Goal: Information Seeking & Learning: Learn about a topic

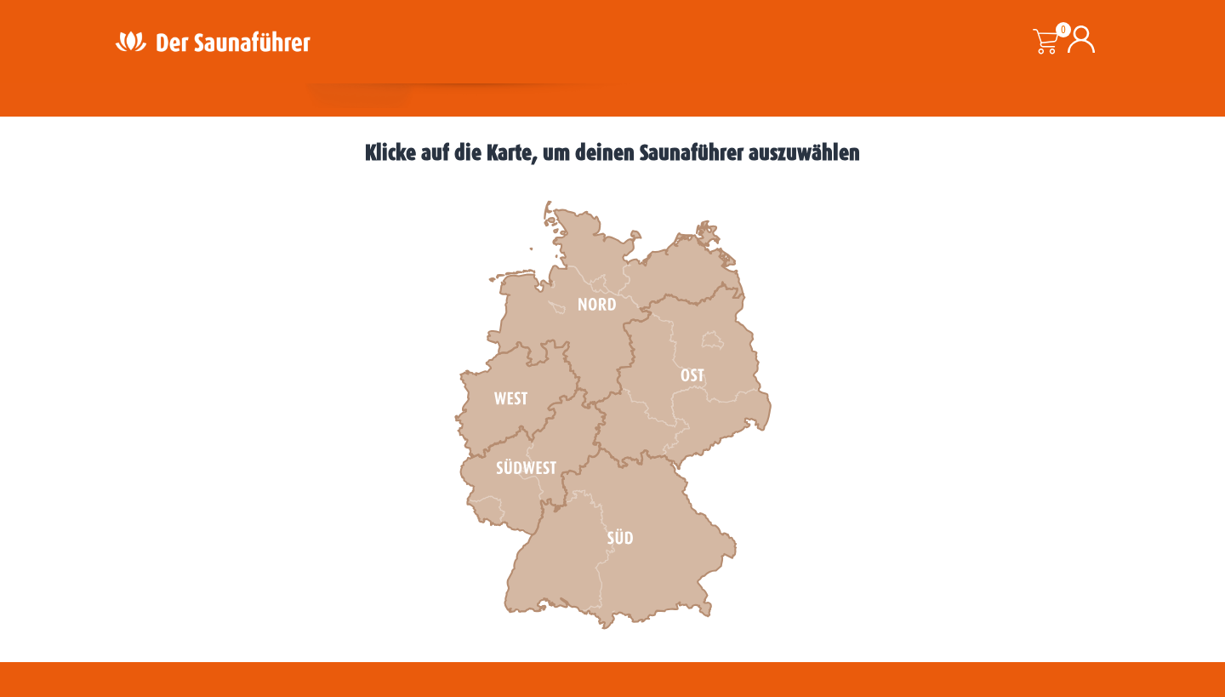
scroll to position [451, 0]
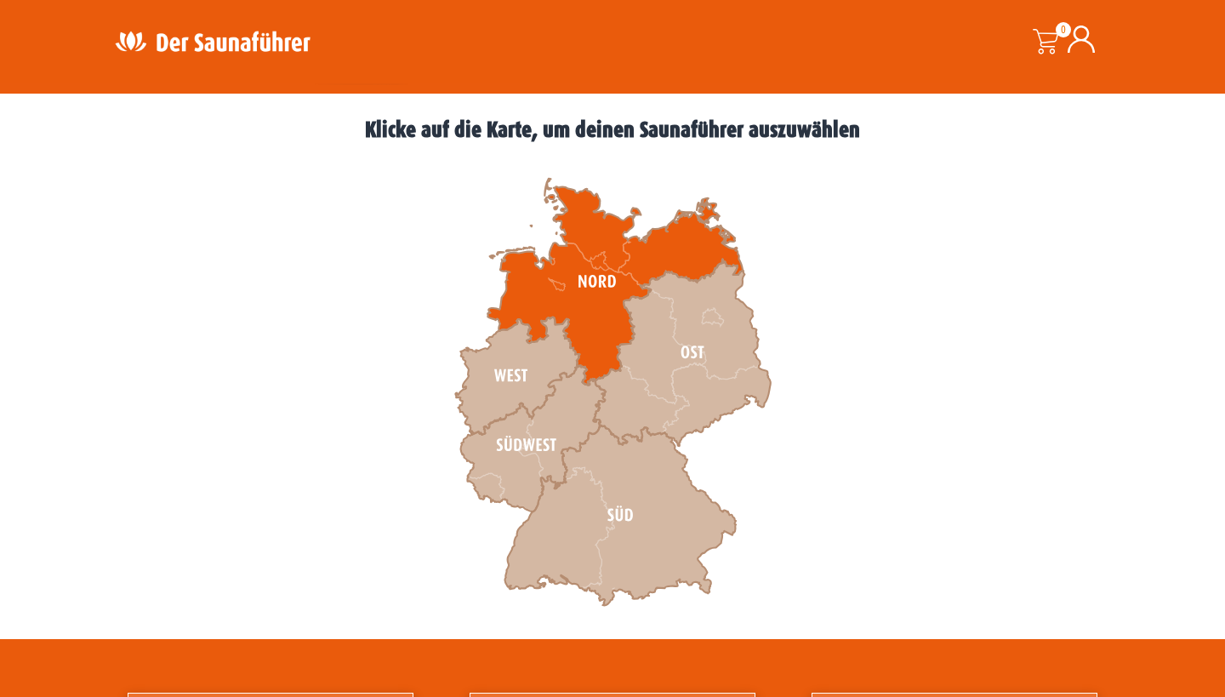
click at [592, 288] on icon at bounding box center [614, 282] width 255 height 207
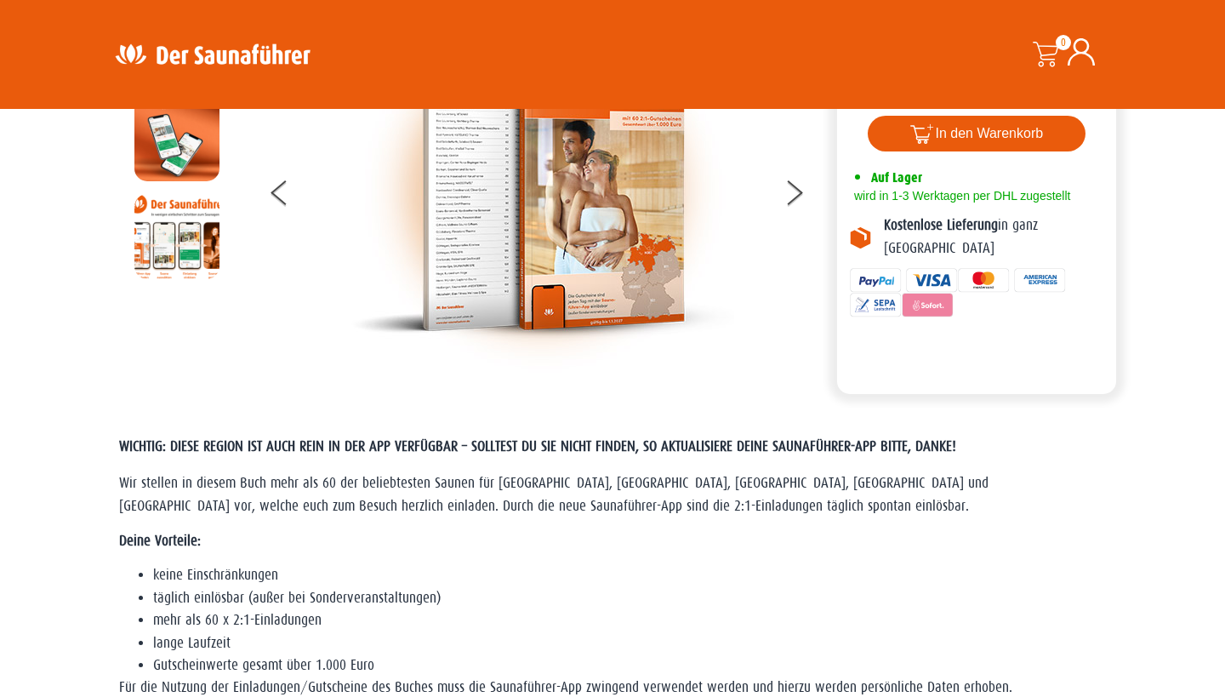
scroll to position [95, 0]
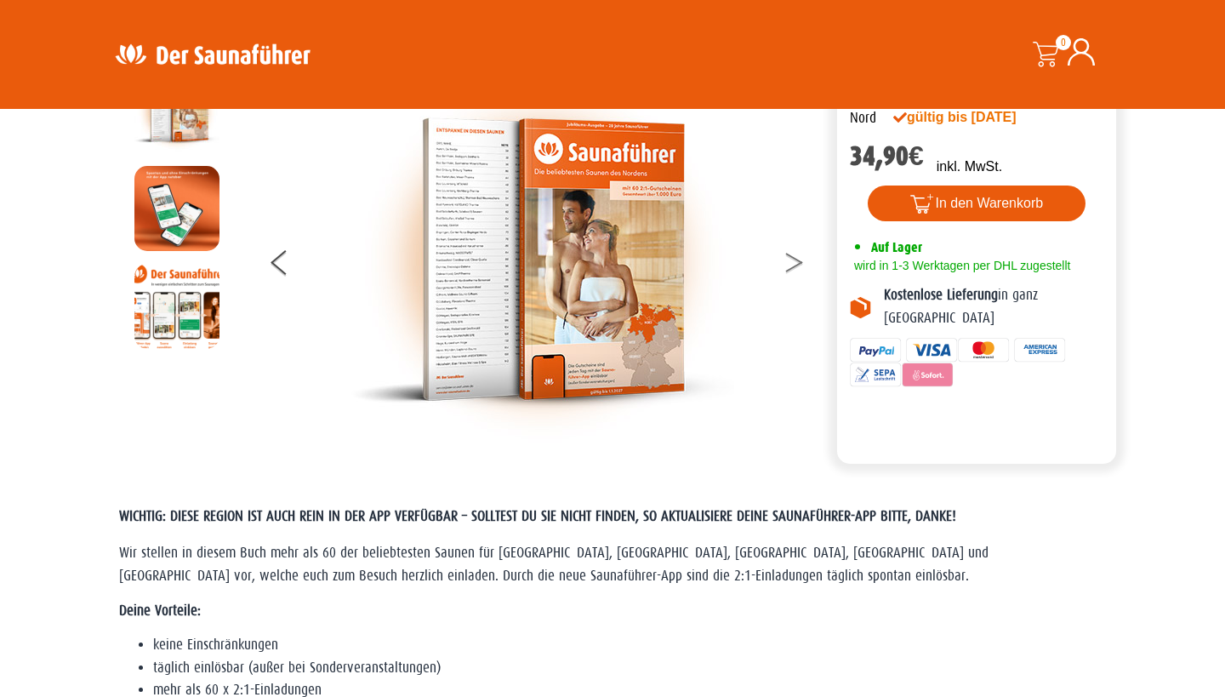
click at [796, 264] on button at bounding box center [804, 265] width 43 height 43
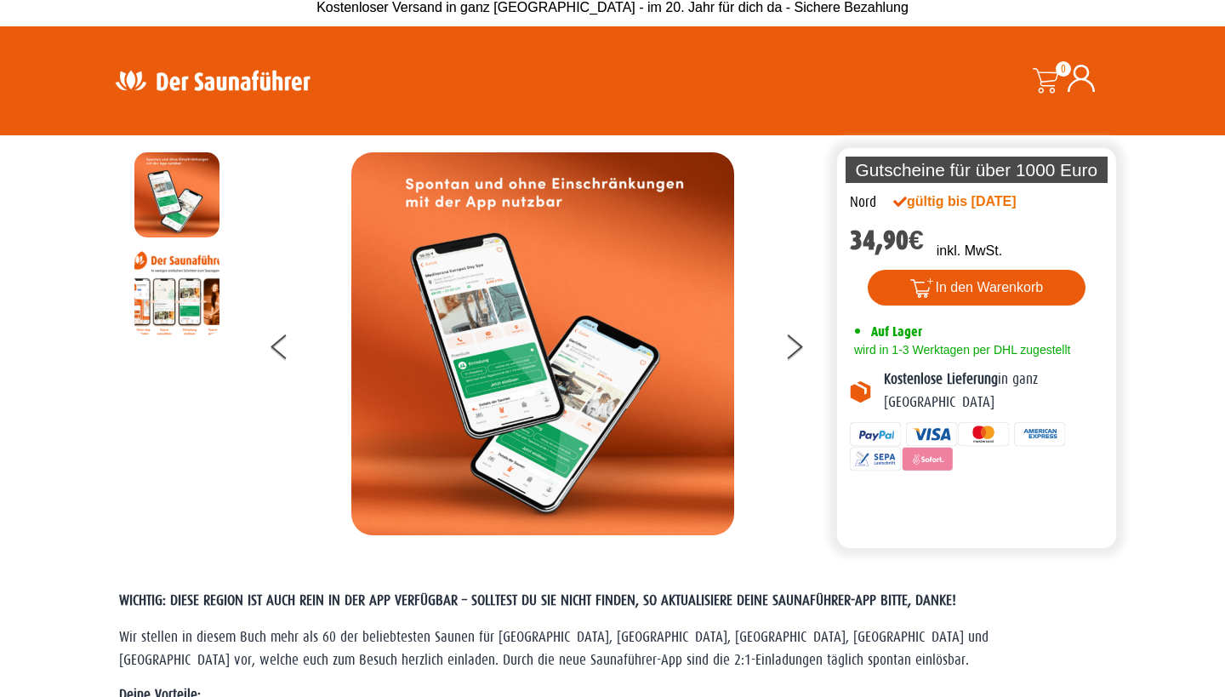
scroll to position [15, 0]
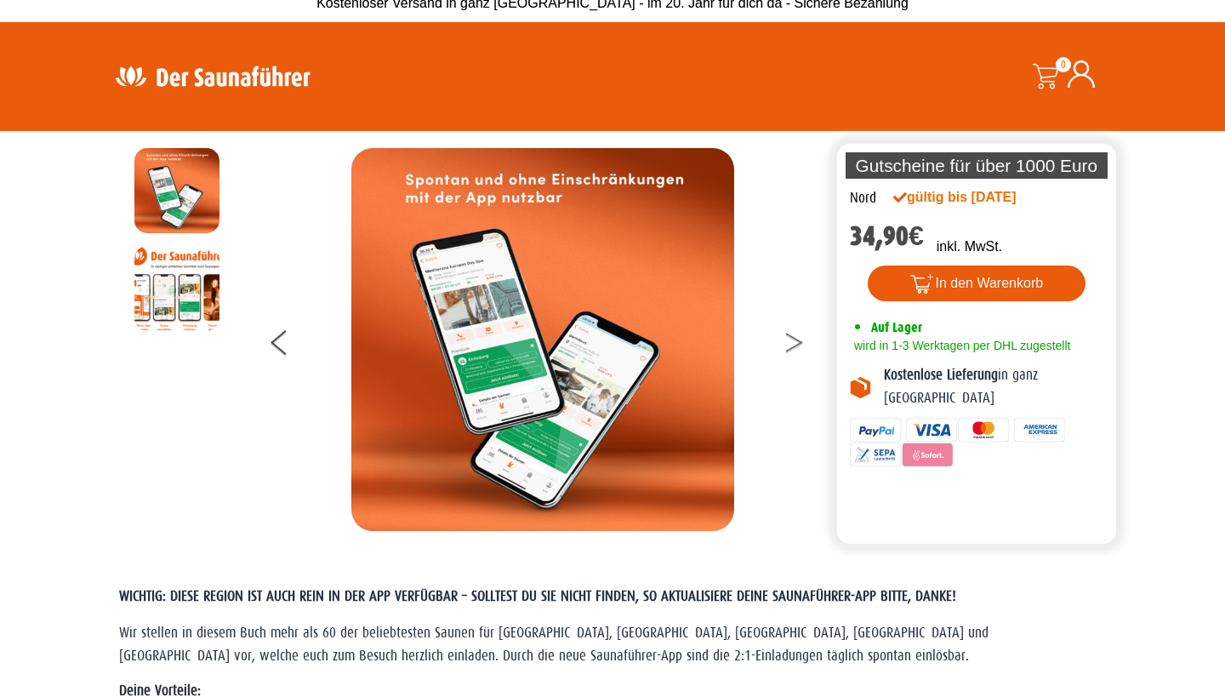
click at [794, 338] on icon at bounding box center [793, 338] width 17 height 11
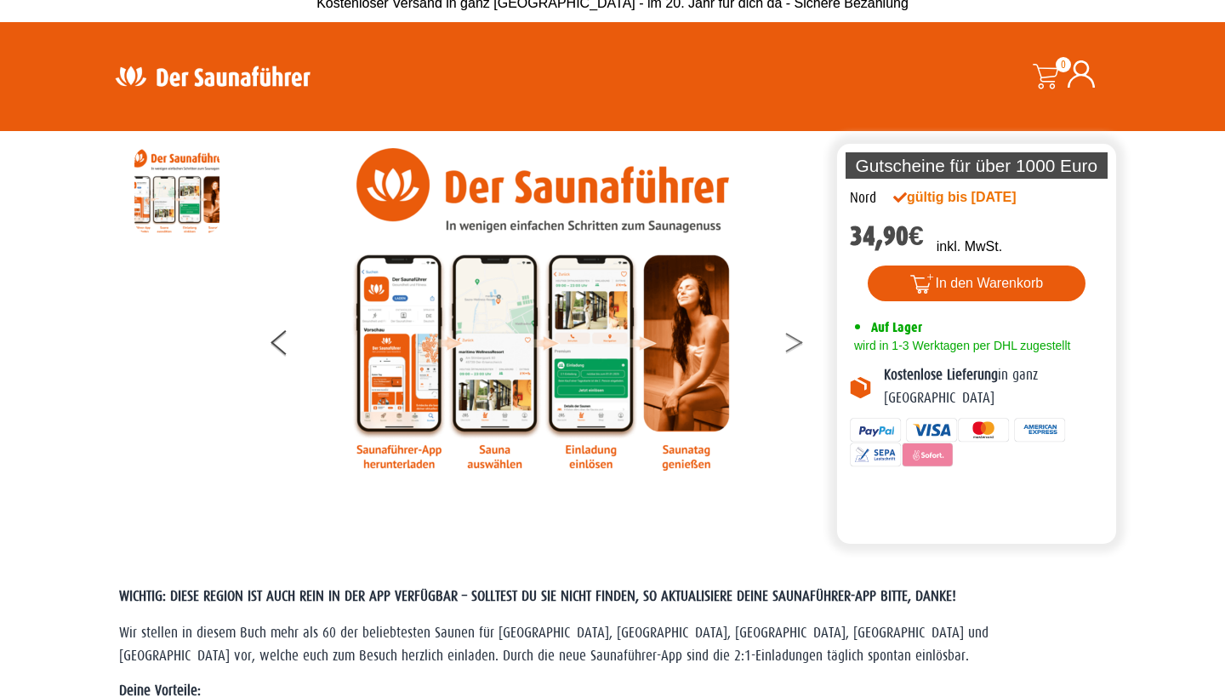
click at [794, 344] on button at bounding box center [804, 345] width 43 height 43
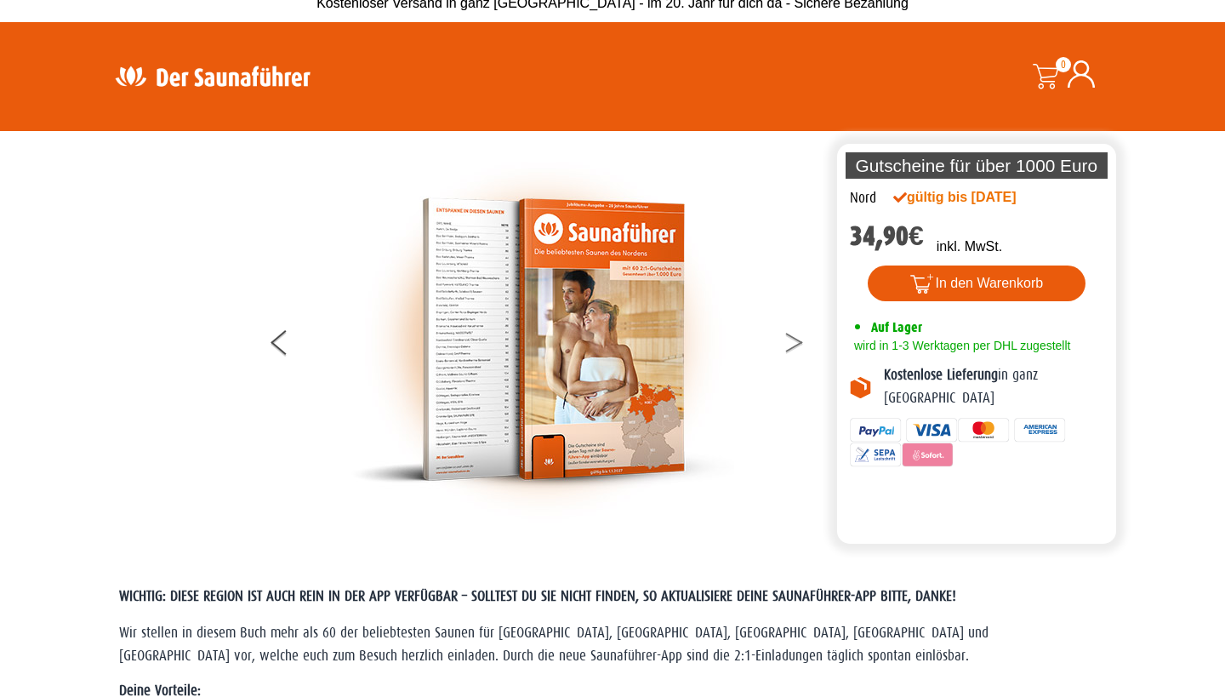
click at [794, 344] on button at bounding box center [804, 345] width 43 height 43
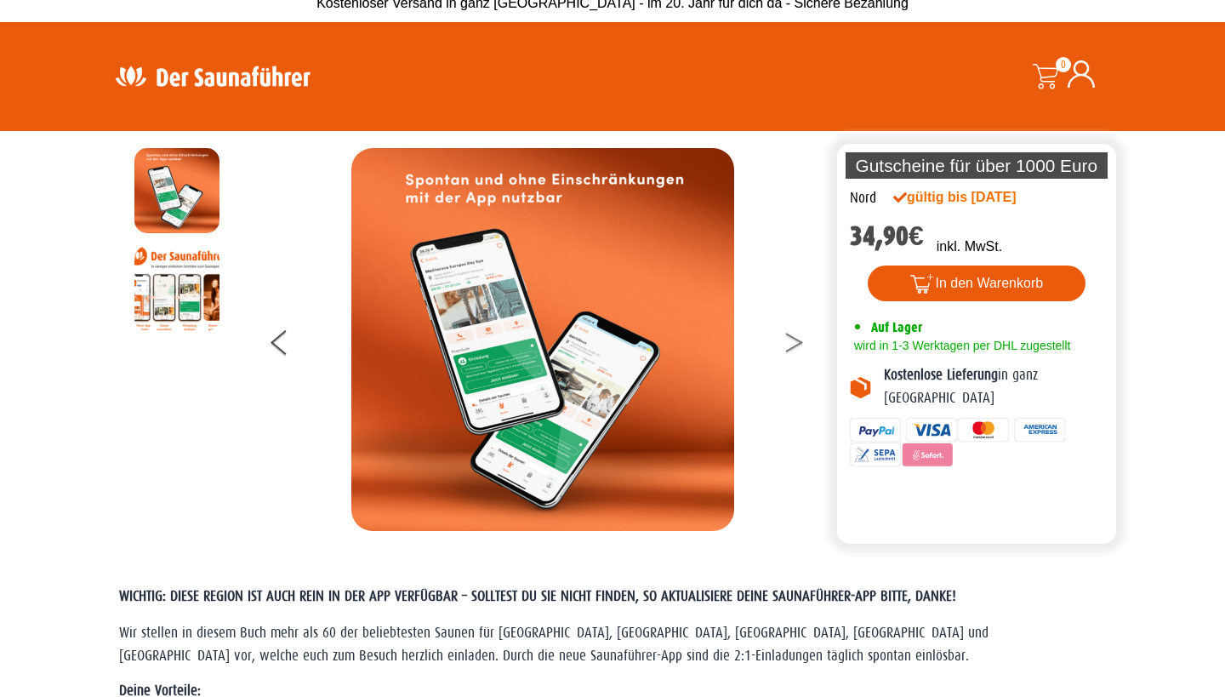
click at [794, 344] on button at bounding box center [804, 345] width 43 height 43
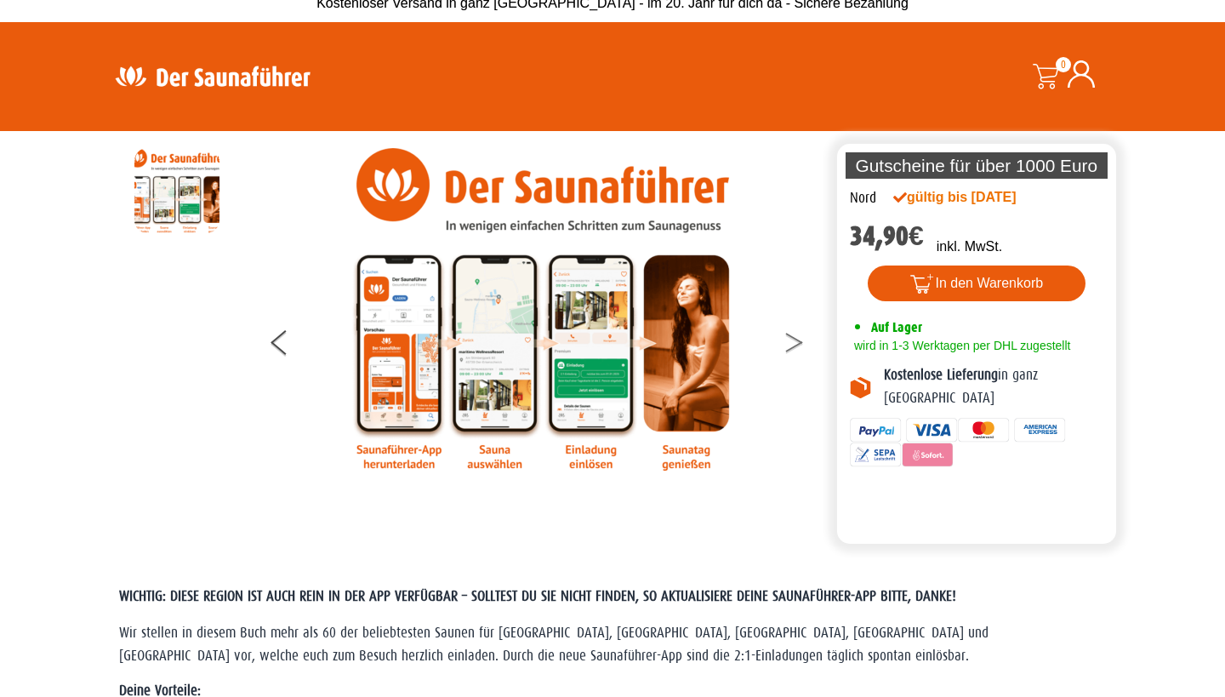
click at [794, 344] on button at bounding box center [804, 345] width 43 height 43
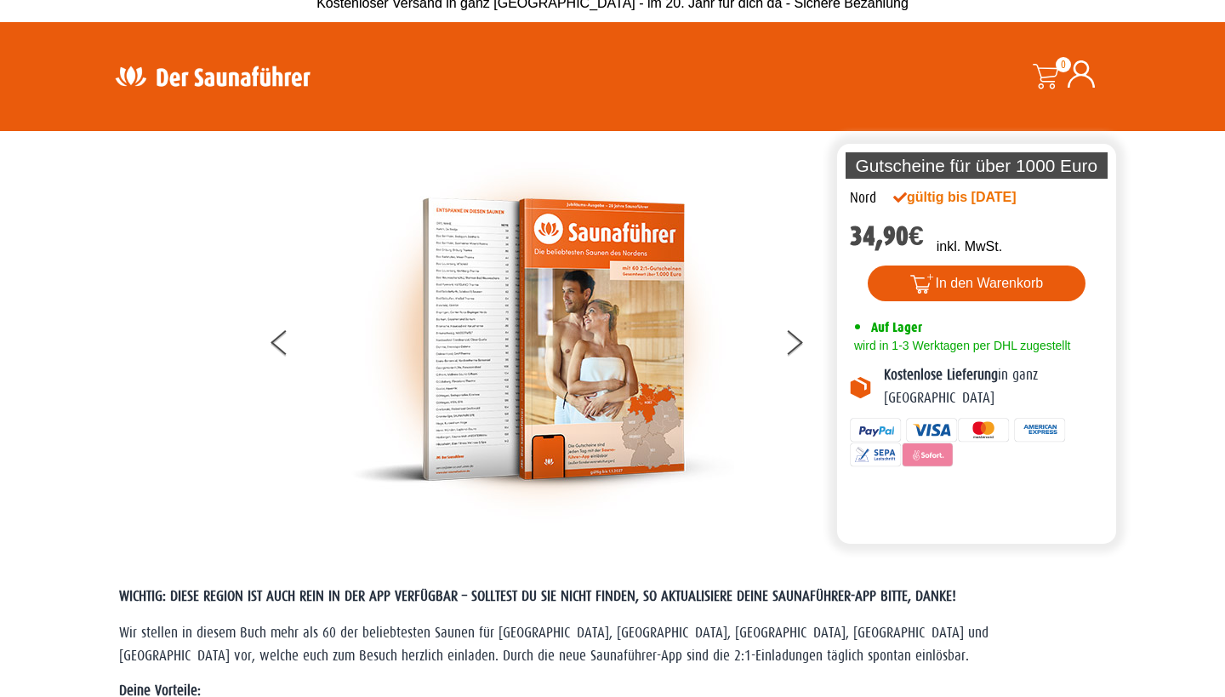
click at [440, 340] on img at bounding box center [542, 339] width 383 height 383
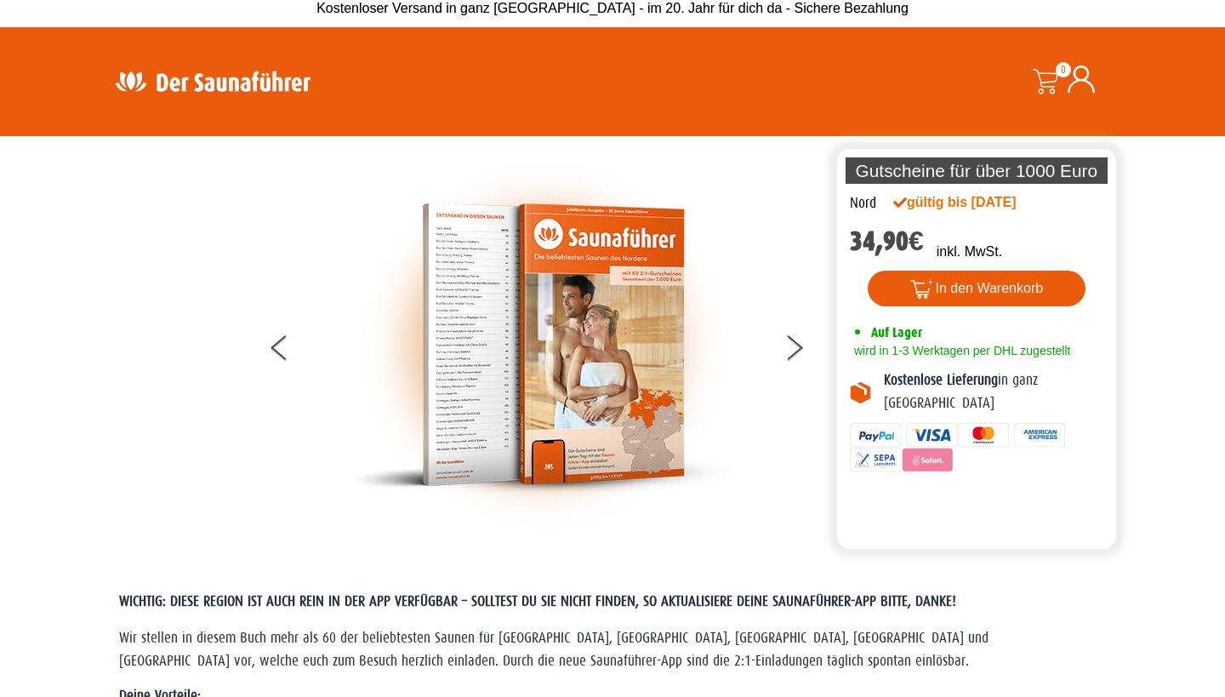
click at [454, 346] on img at bounding box center [542, 344] width 383 height 383
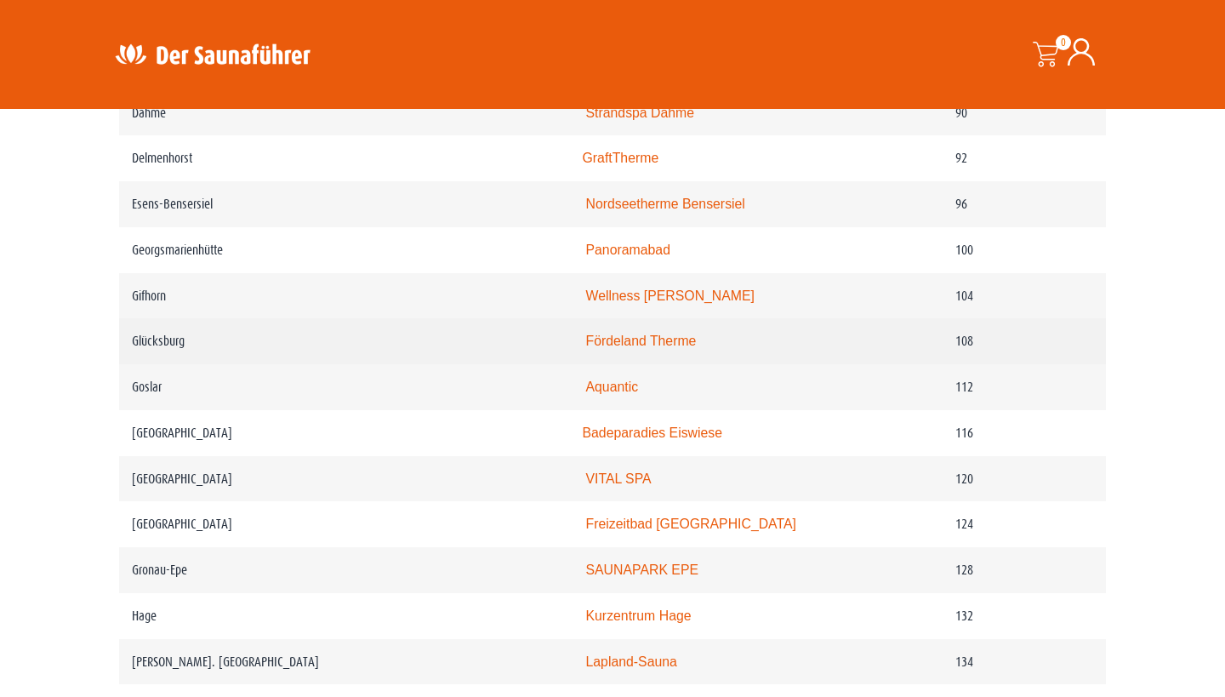
scroll to position [1759, 0]
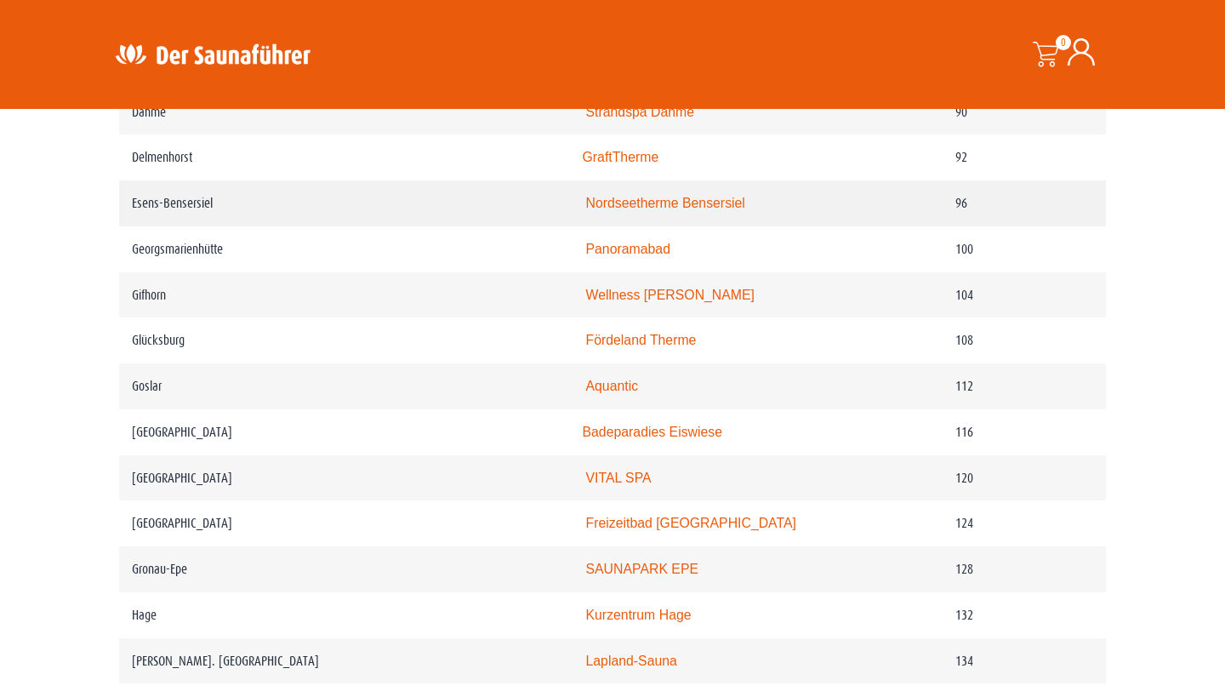
click at [590, 210] on link "Nordseetherme Bensersiel" at bounding box center [665, 203] width 159 height 14
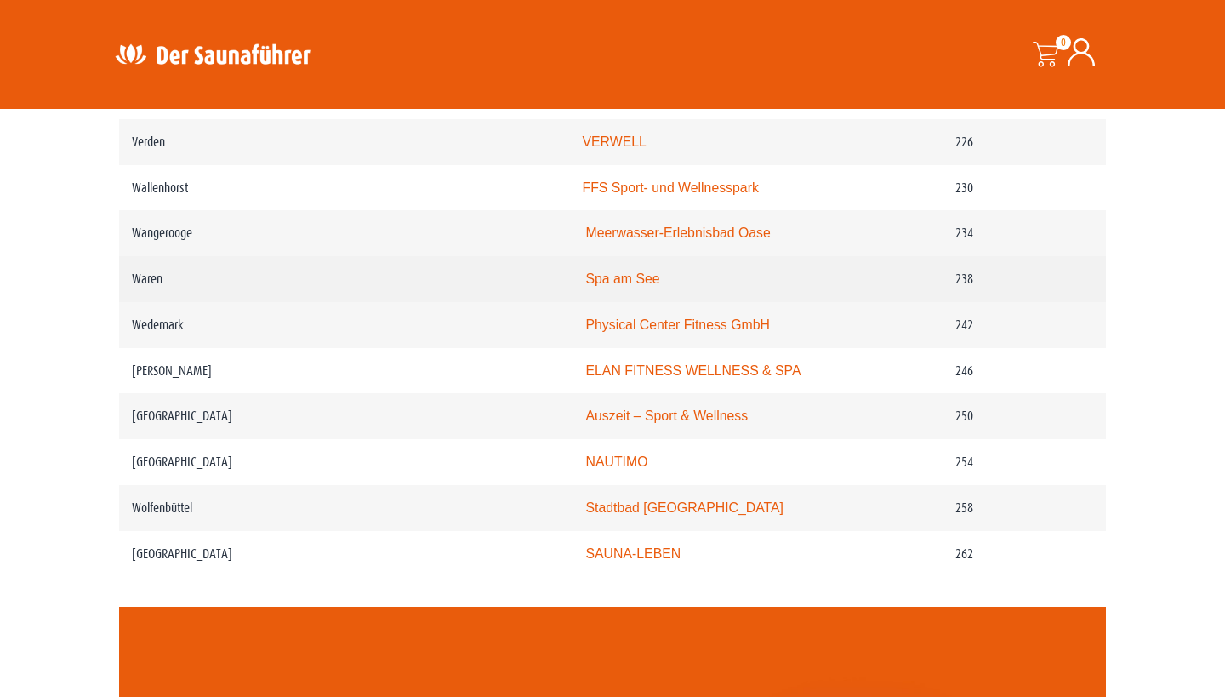
scroll to position [3429, 0]
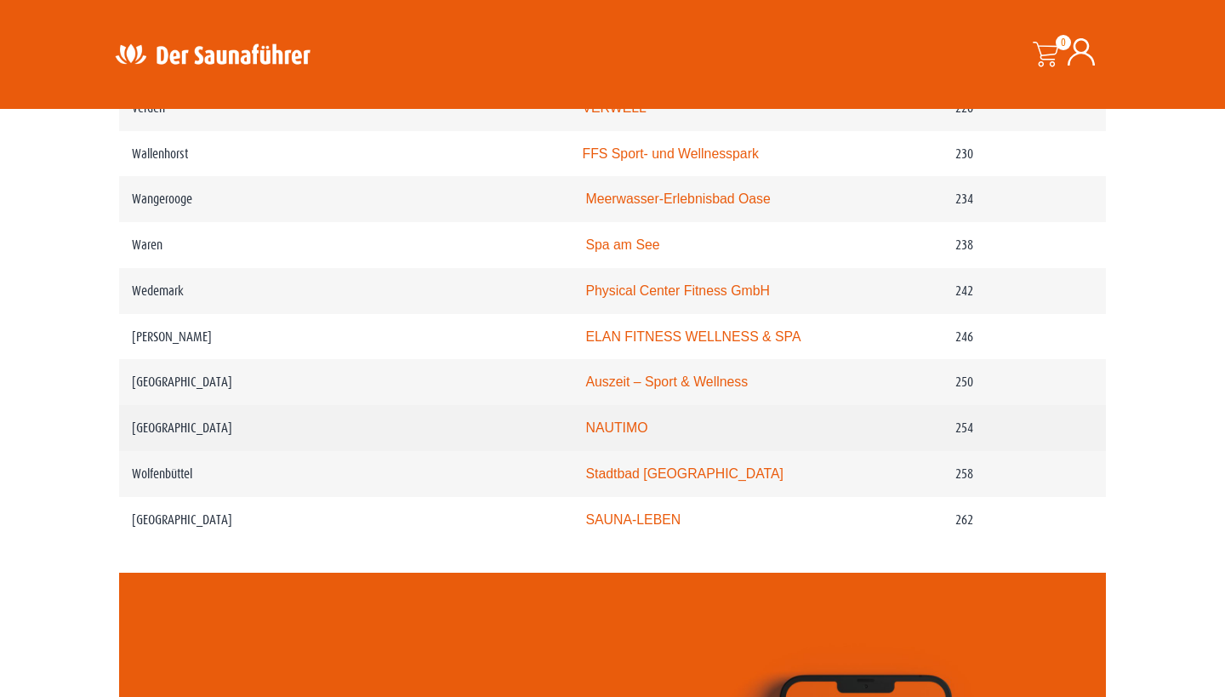
click at [586, 435] on link "NAUTIMO" at bounding box center [617, 427] width 62 height 14
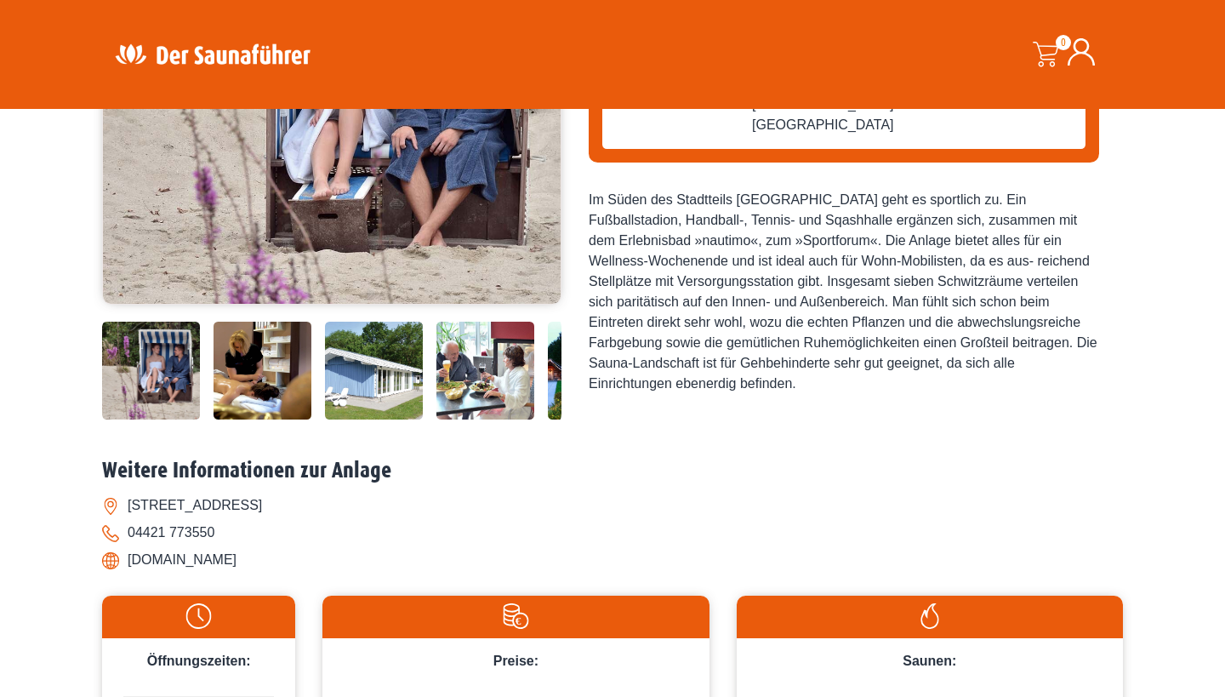
scroll to position [169, 0]
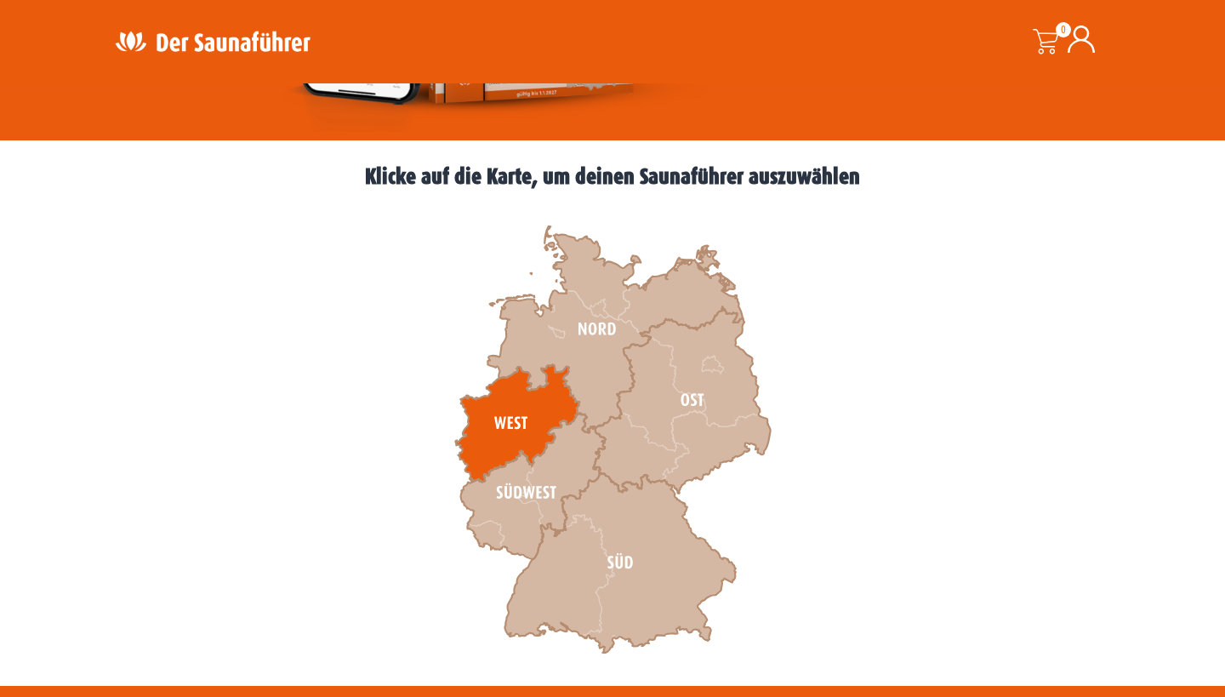
click at [519, 407] on icon at bounding box center [517, 422] width 124 height 117
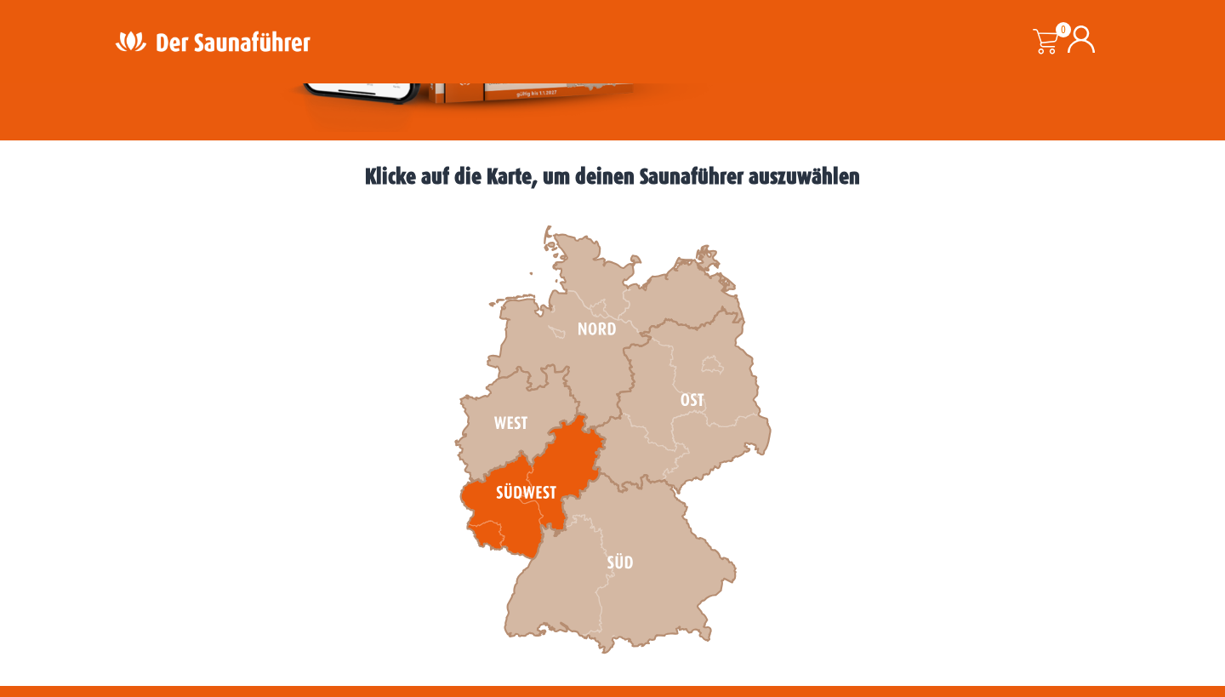
click at [562, 471] on icon at bounding box center [533, 486] width 145 height 146
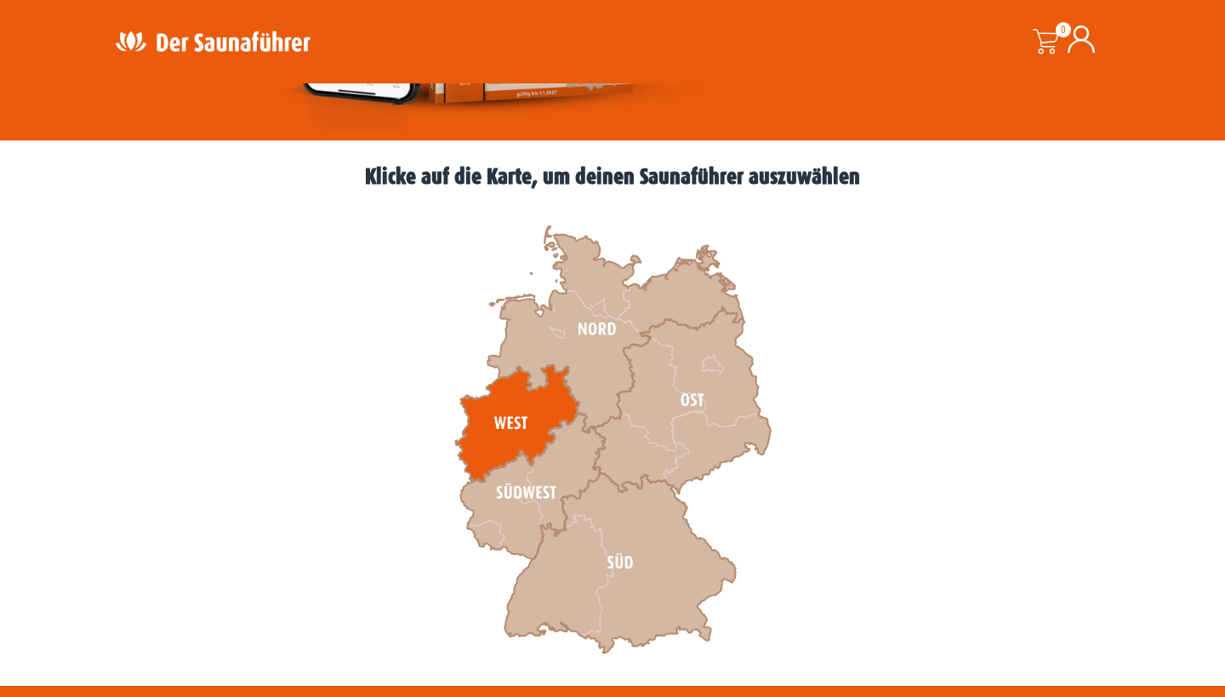
click at [529, 417] on icon at bounding box center [517, 422] width 124 height 117
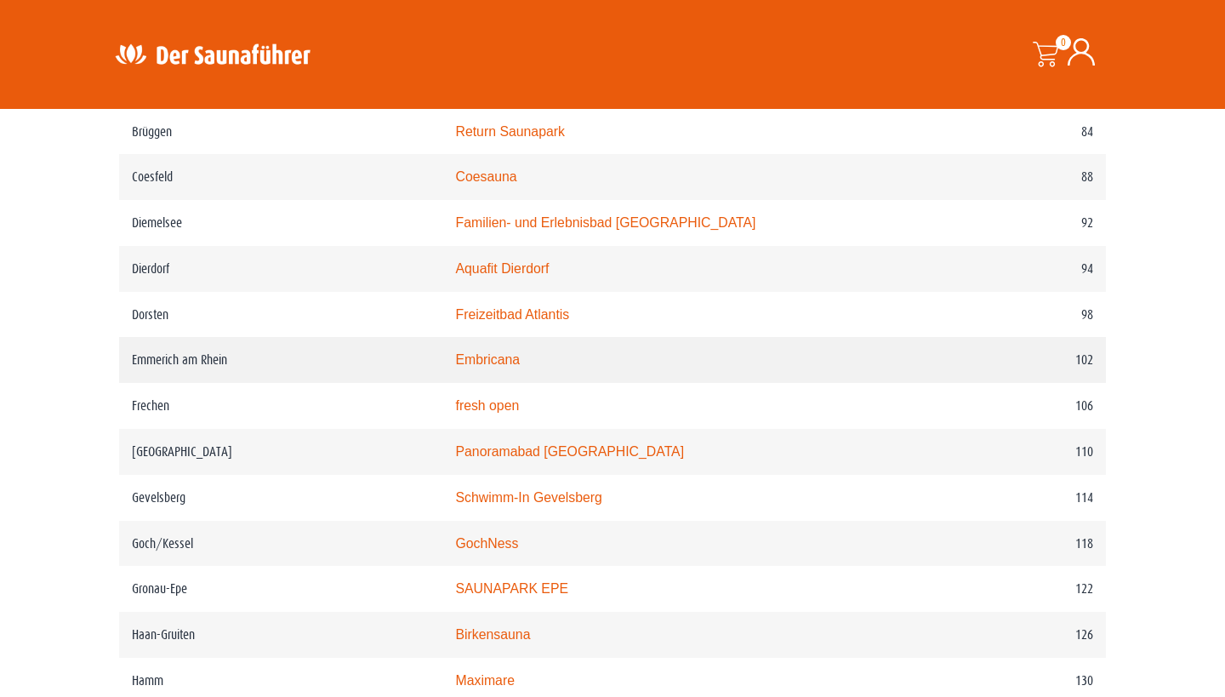
scroll to position [1619, 0]
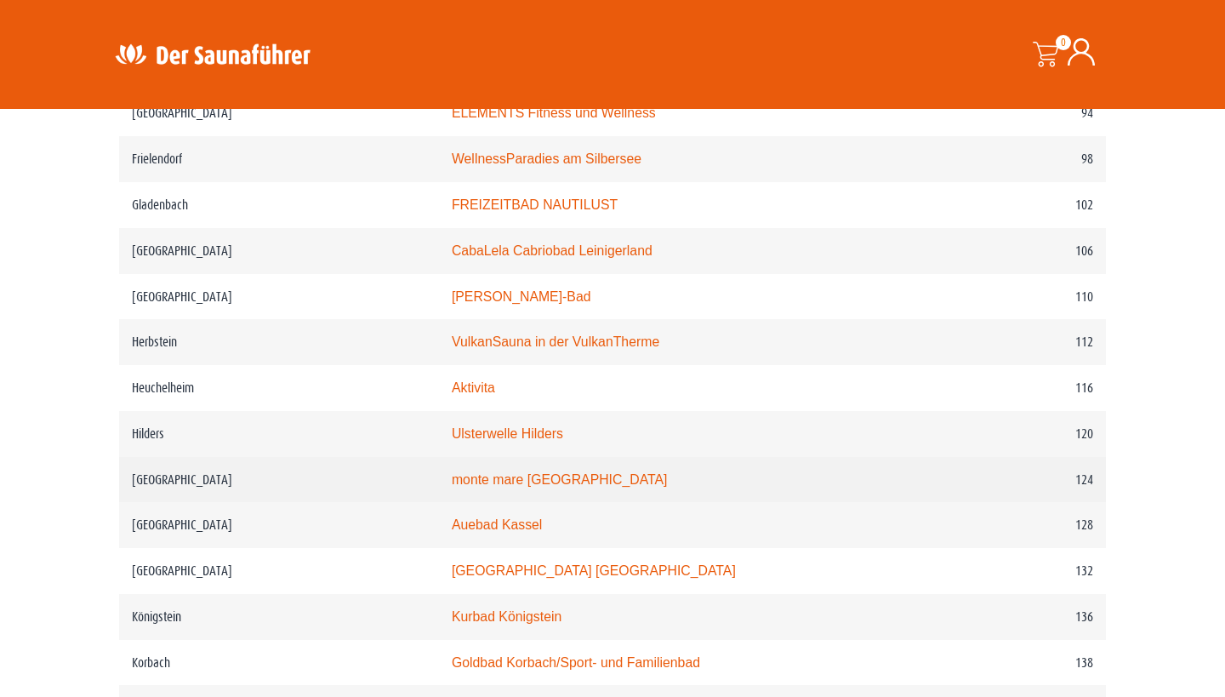
scroll to position [1807, 0]
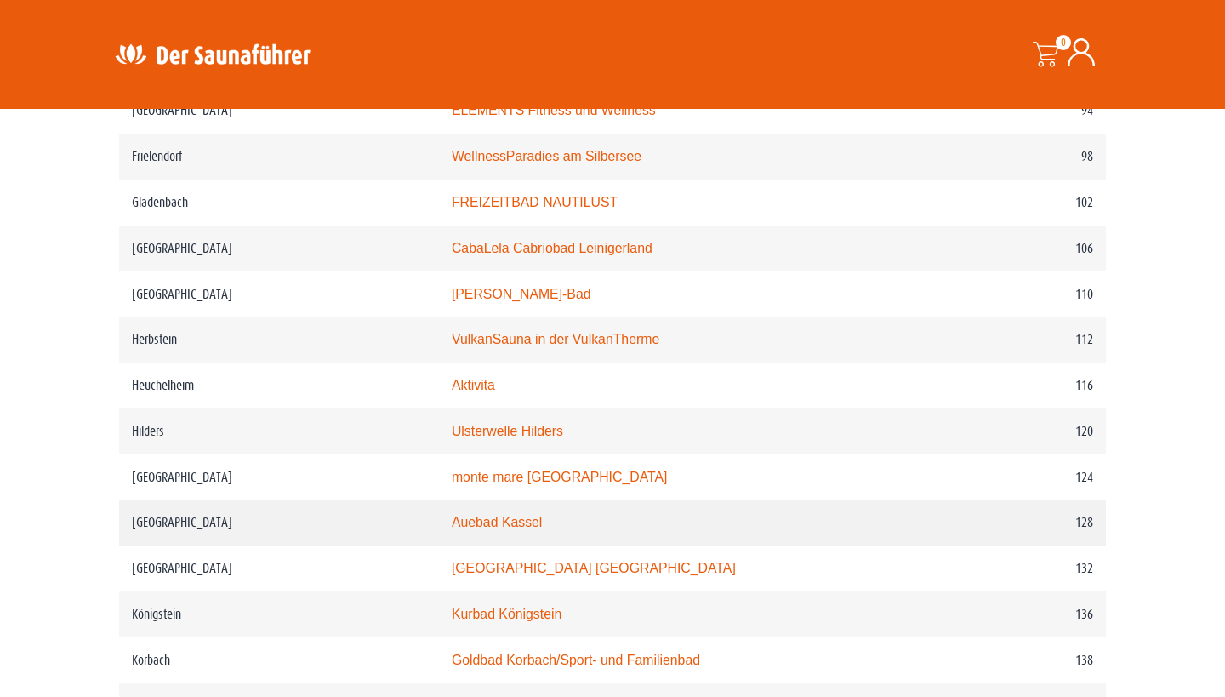
click at [452, 529] on link "Auebad Kassel" at bounding box center [497, 522] width 90 height 14
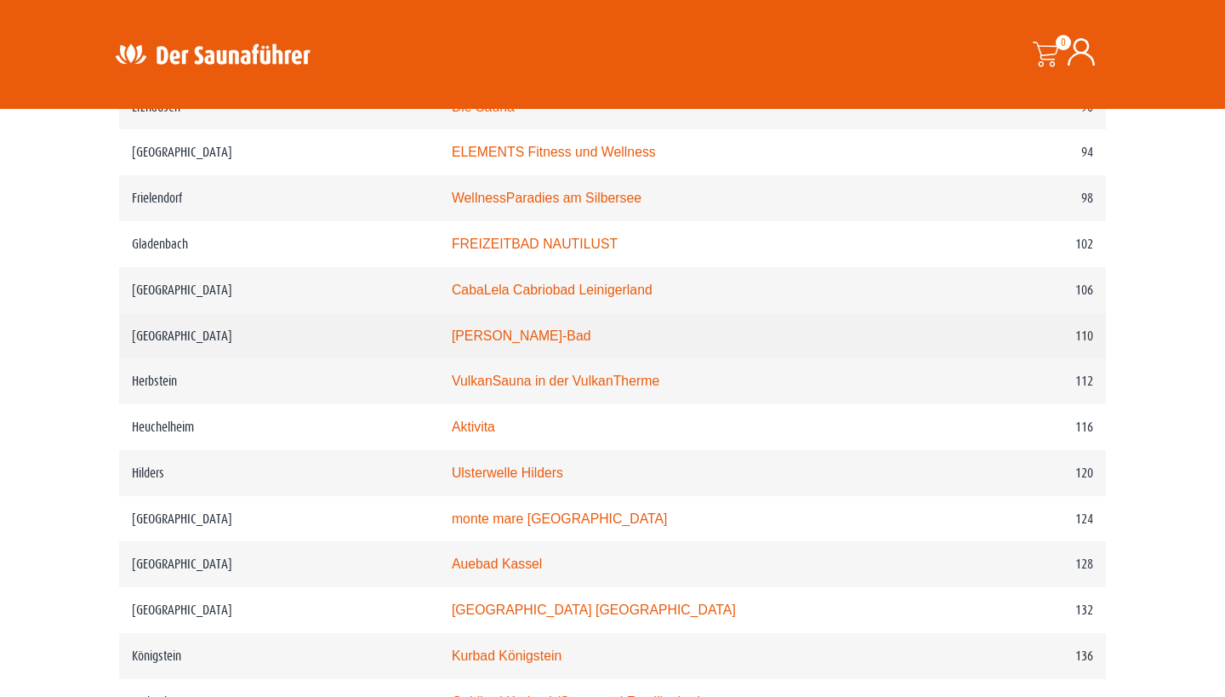
scroll to position [1834, 0]
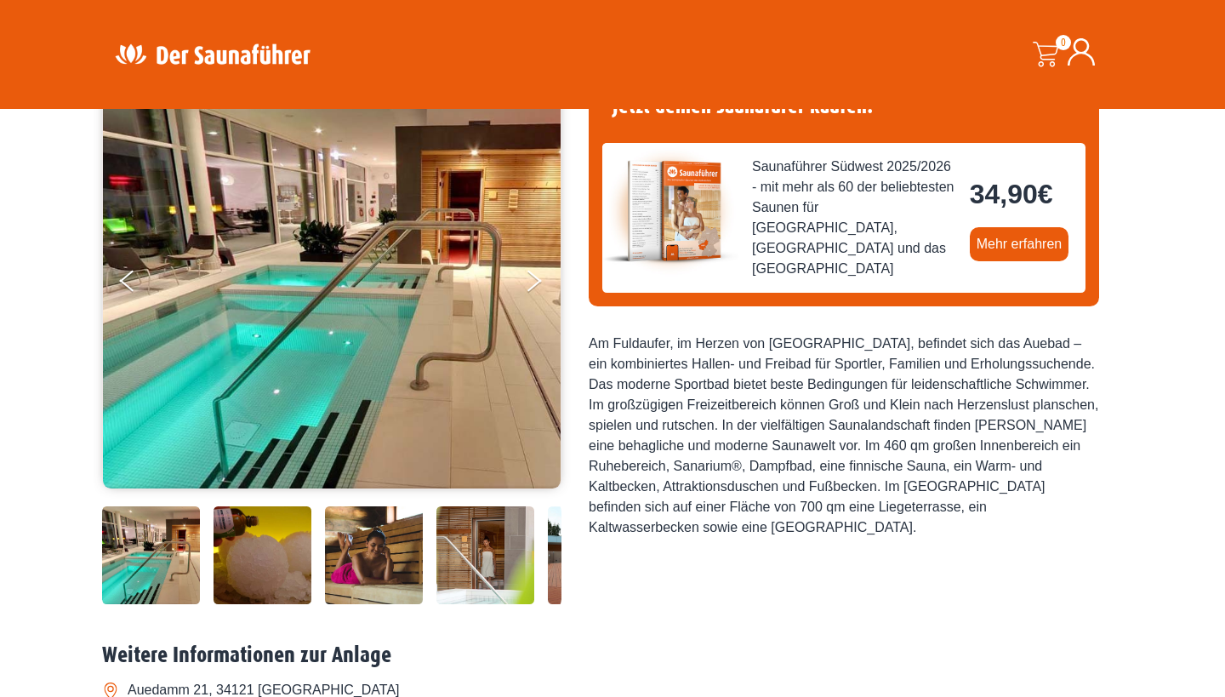
scroll to position [166, 0]
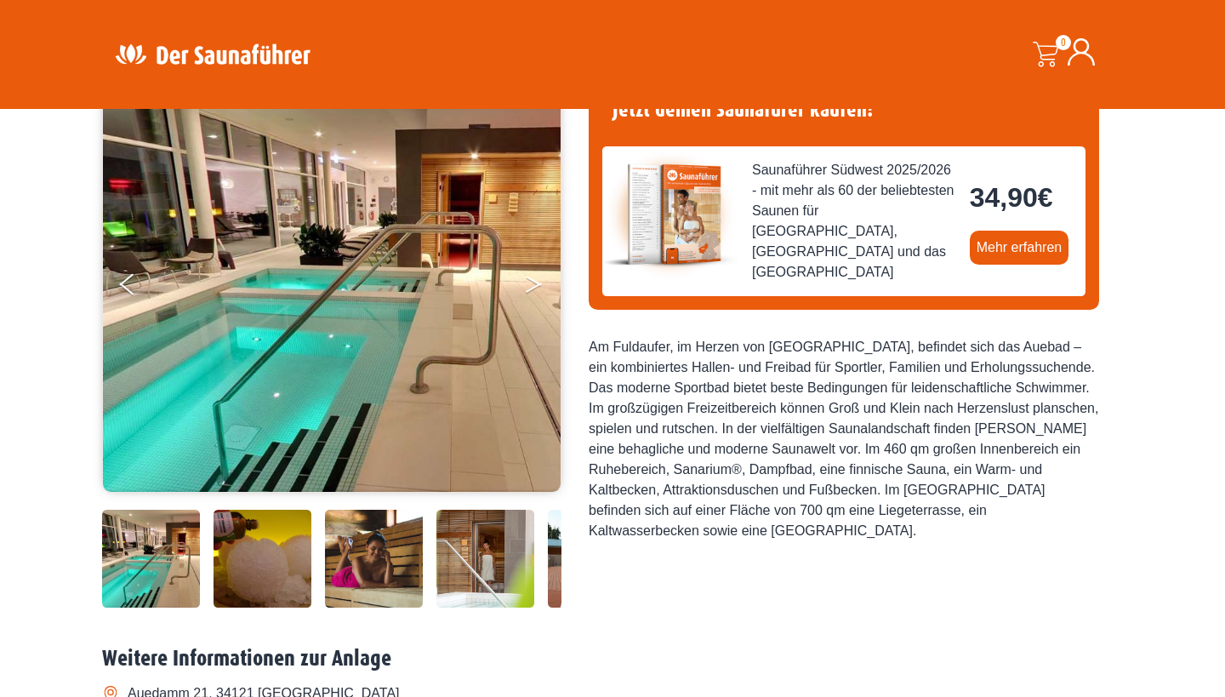
click at [534, 282] on button "Next" at bounding box center [545, 287] width 43 height 43
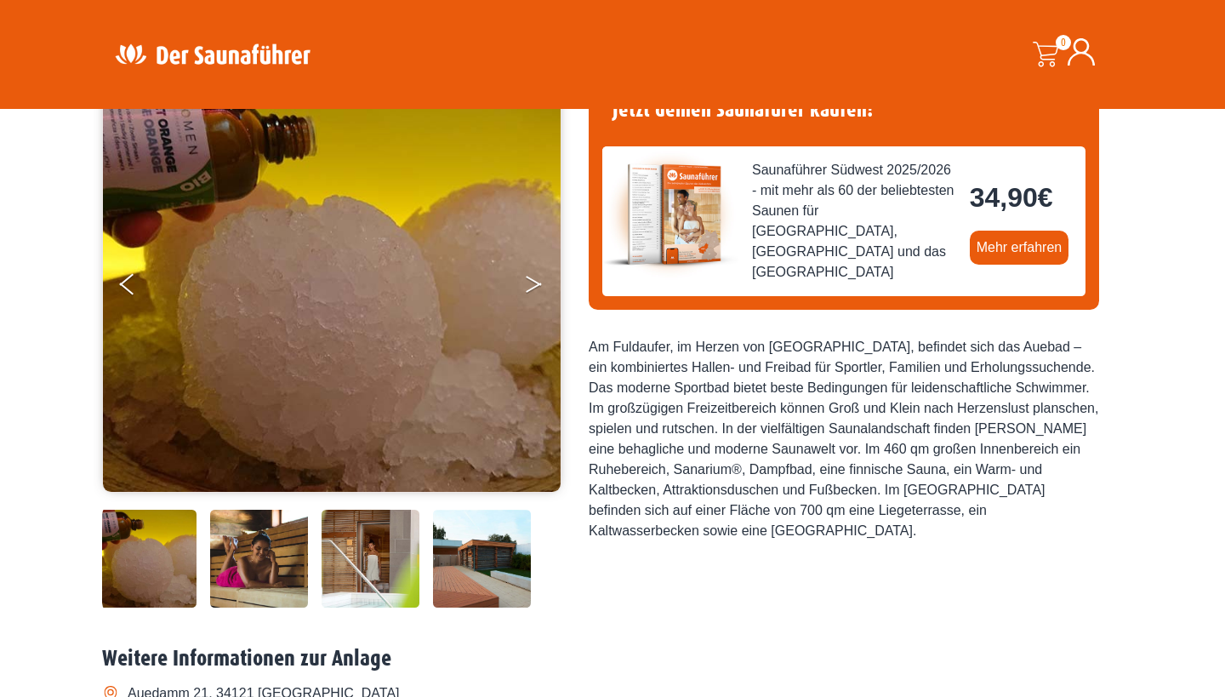
click at [537, 282] on icon "Next" at bounding box center [533, 281] width 15 height 10
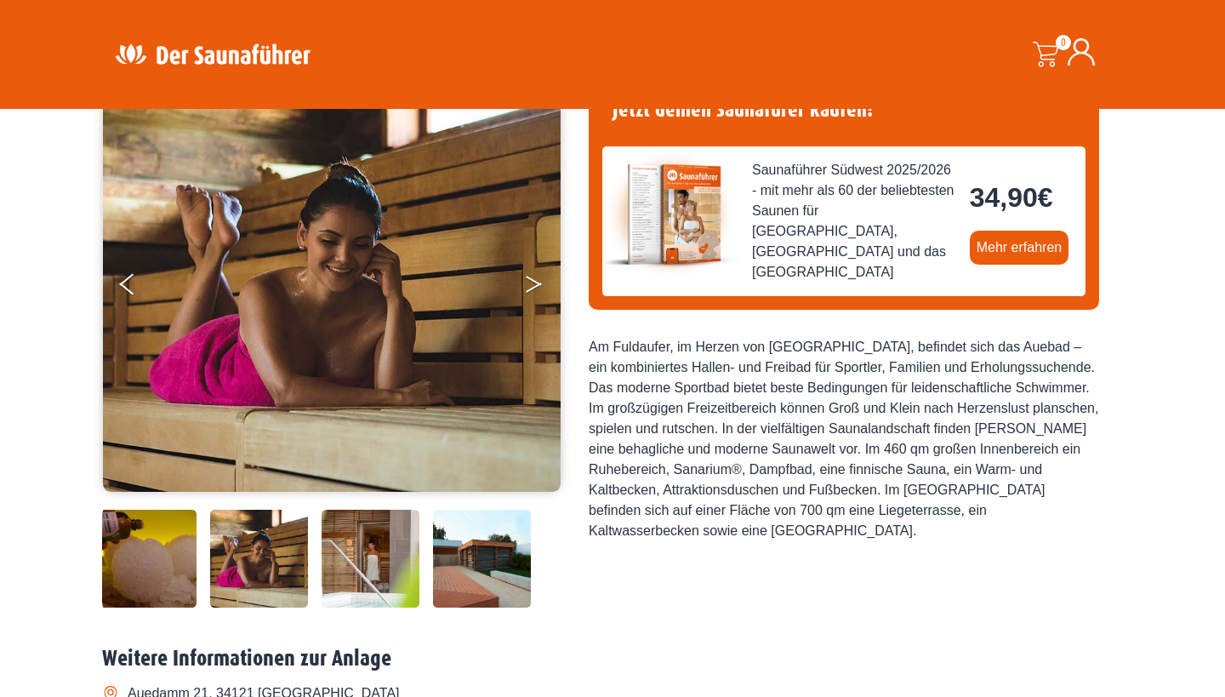
click at [537, 282] on icon "Next" at bounding box center [533, 281] width 15 height 10
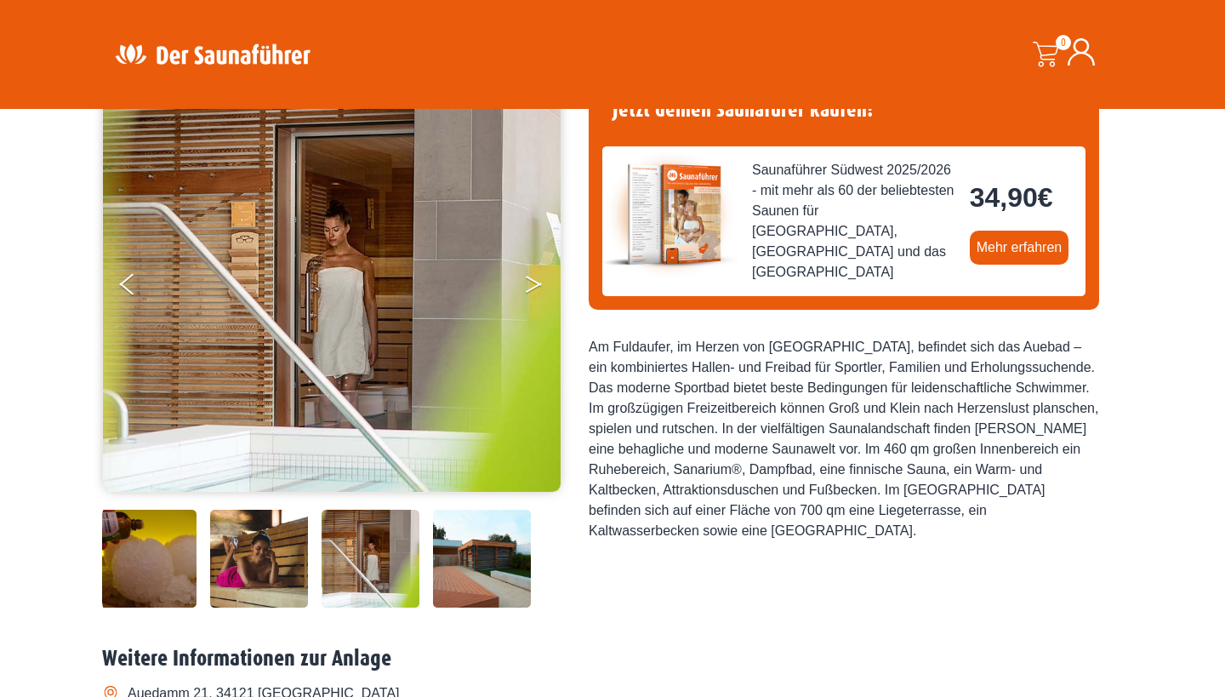
click at [537, 282] on icon "Next" at bounding box center [533, 281] width 15 height 10
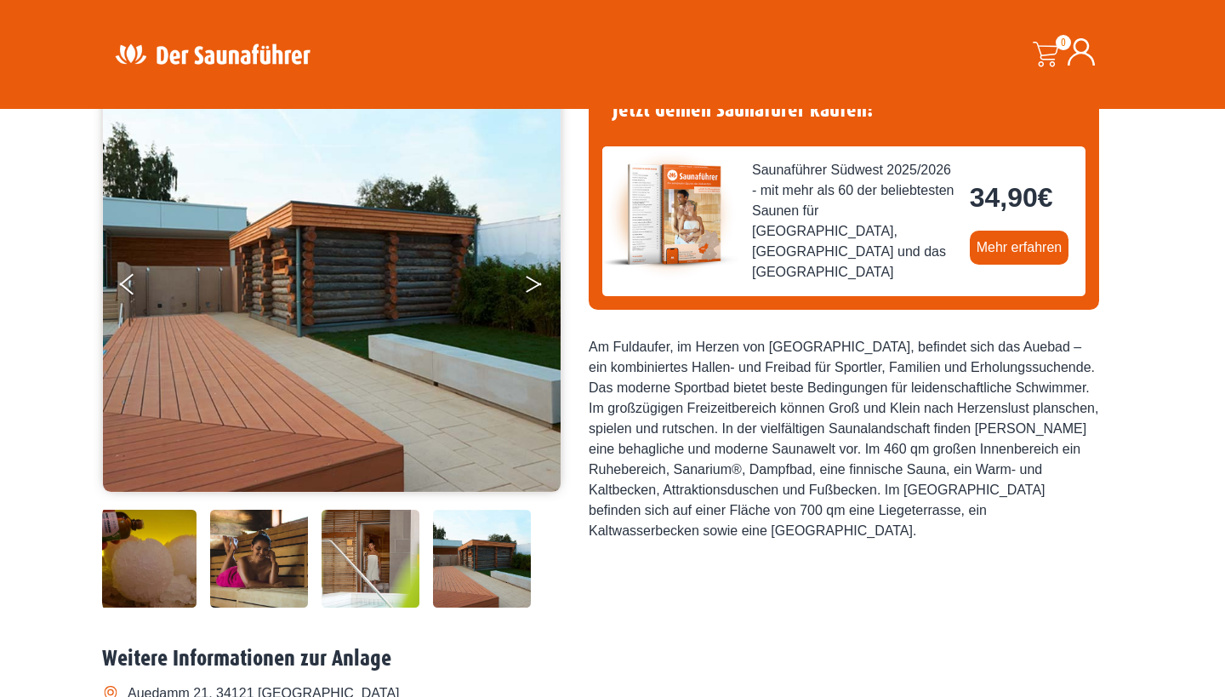
click at [537, 282] on icon "Next" at bounding box center [533, 281] width 15 height 10
click at [531, 281] on button "Next" at bounding box center [545, 287] width 43 height 43
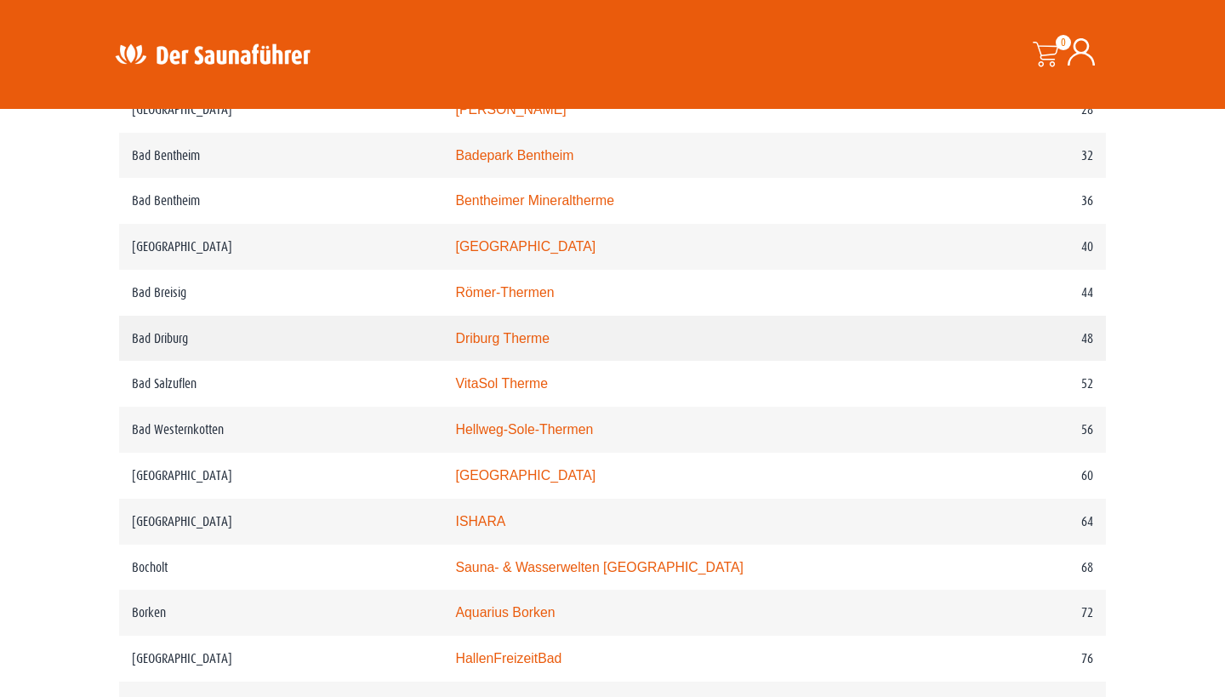
scroll to position [994, 0]
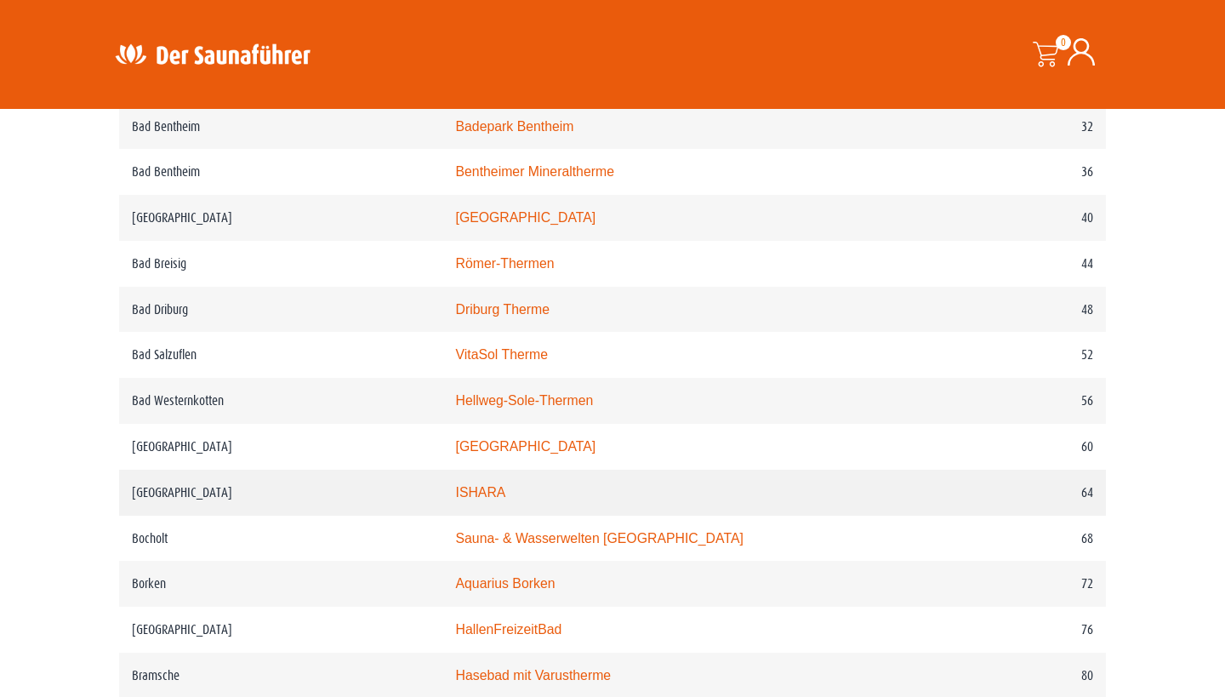
click at [464, 499] on link "ISHARA" at bounding box center [480, 492] width 50 height 14
click at [471, 316] on link "Driburg Therme" at bounding box center [502, 309] width 94 height 14
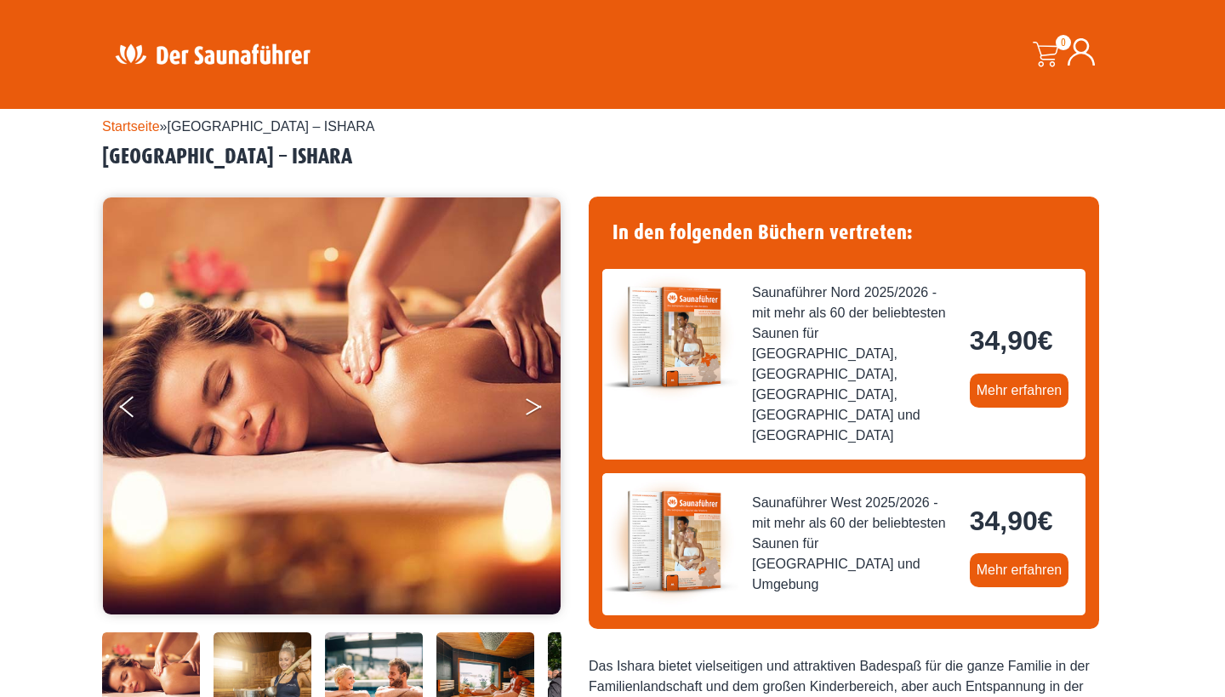
scroll to position [40, 0]
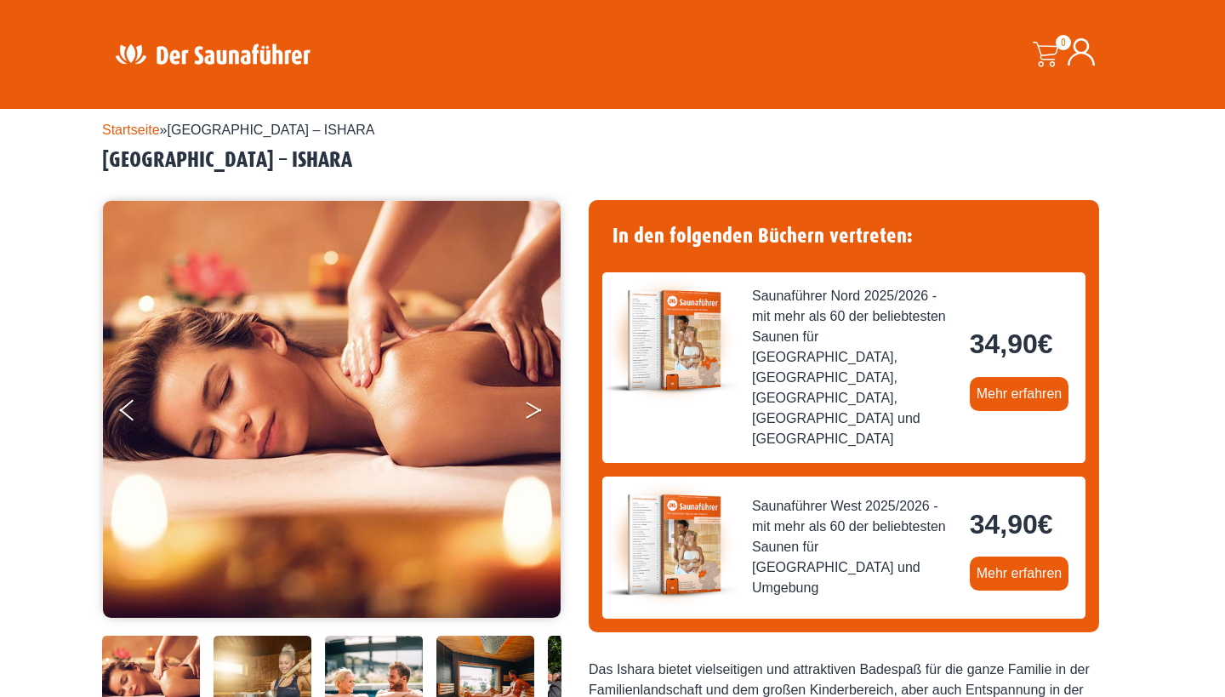
click at [536, 406] on button "Next" at bounding box center [545, 413] width 43 height 43
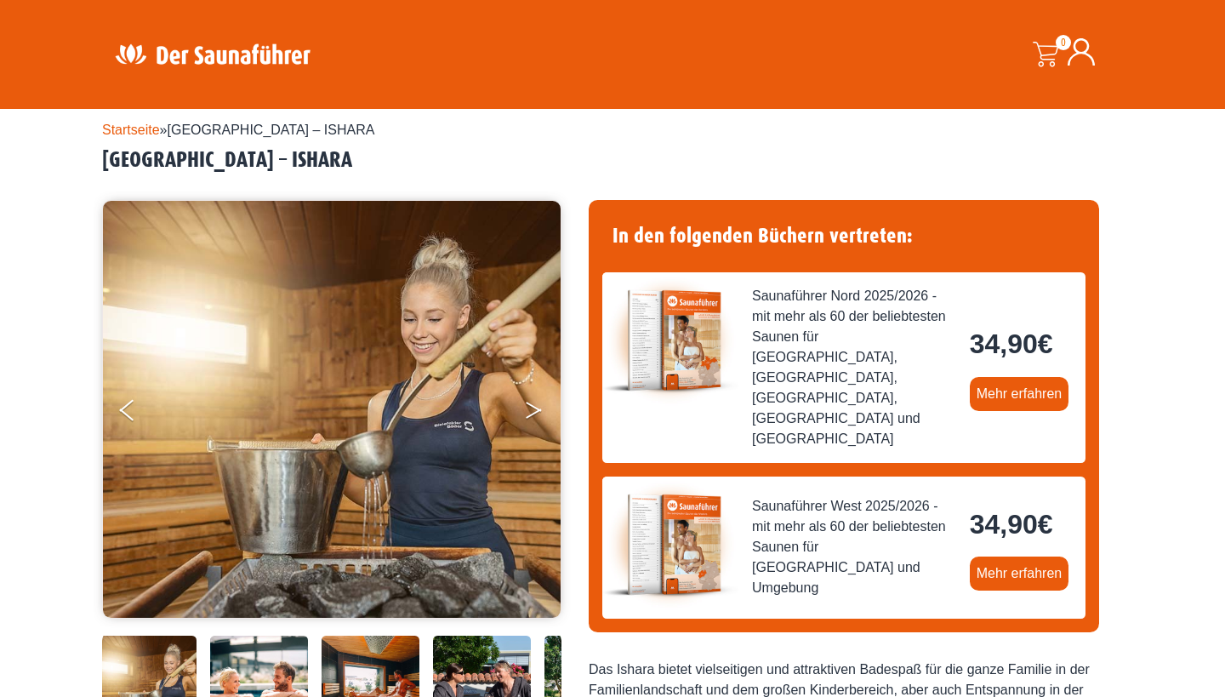
click at [536, 406] on button "Next" at bounding box center [545, 413] width 43 height 43
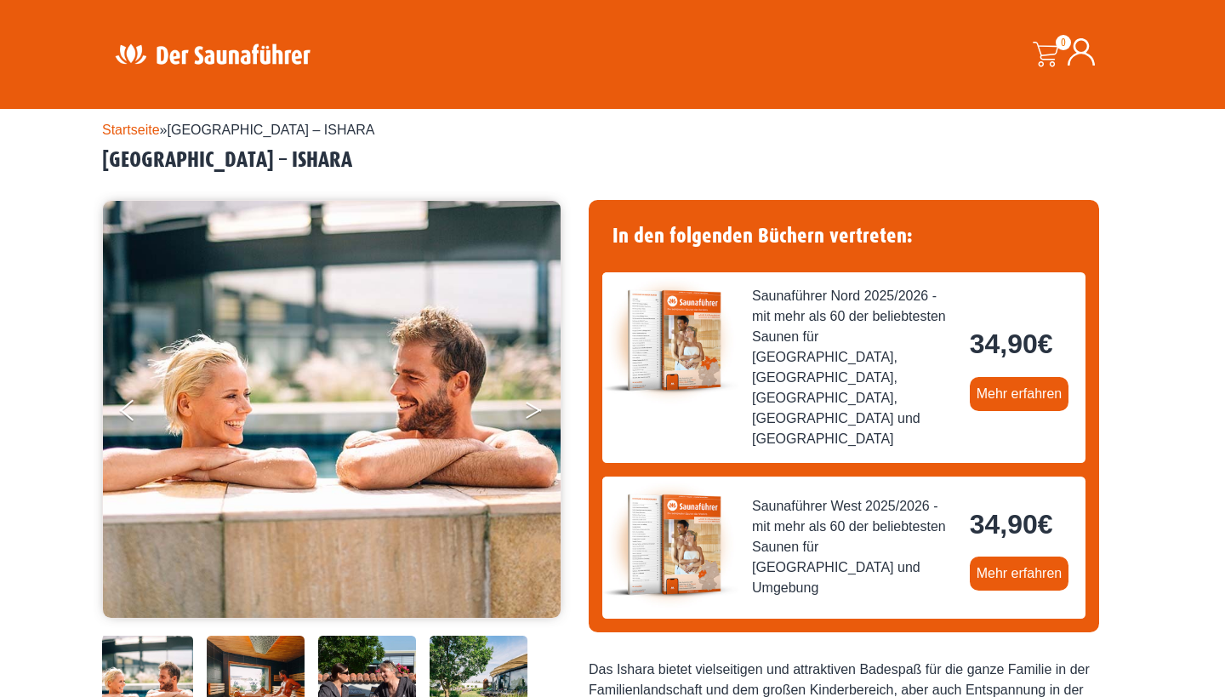
click at [536, 406] on button "Next" at bounding box center [545, 413] width 43 height 43
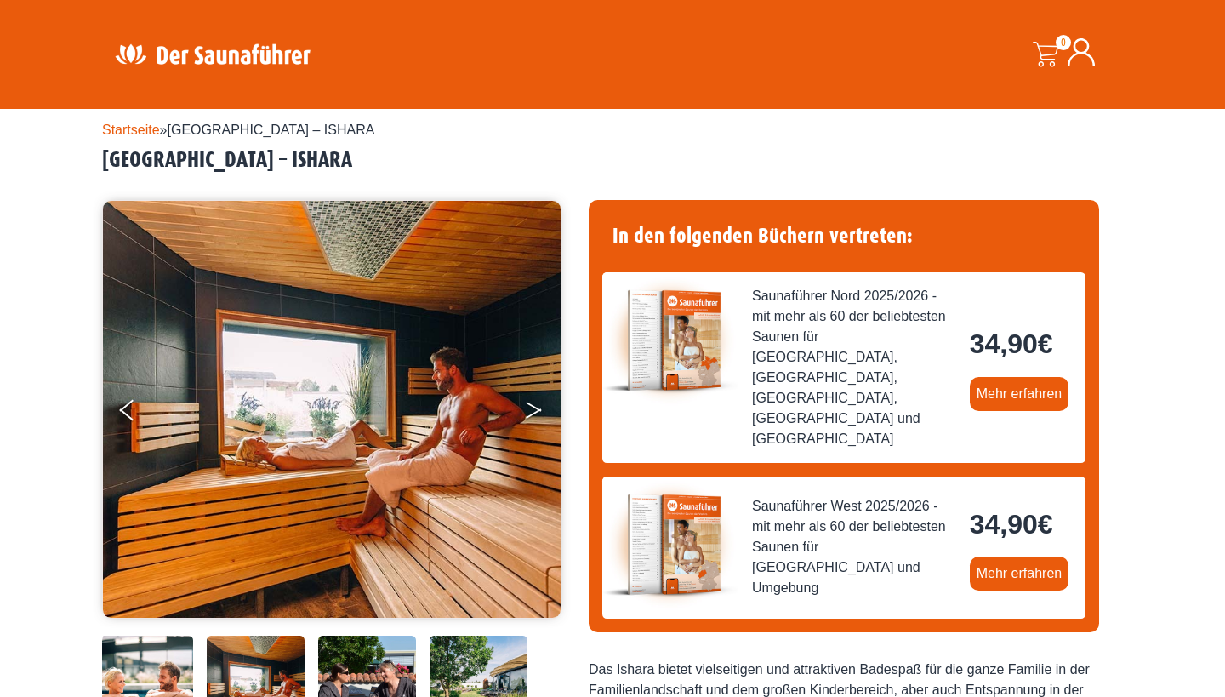
click at [536, 406] on button "Next" at bounding box center [545, 413] width 43 height 43
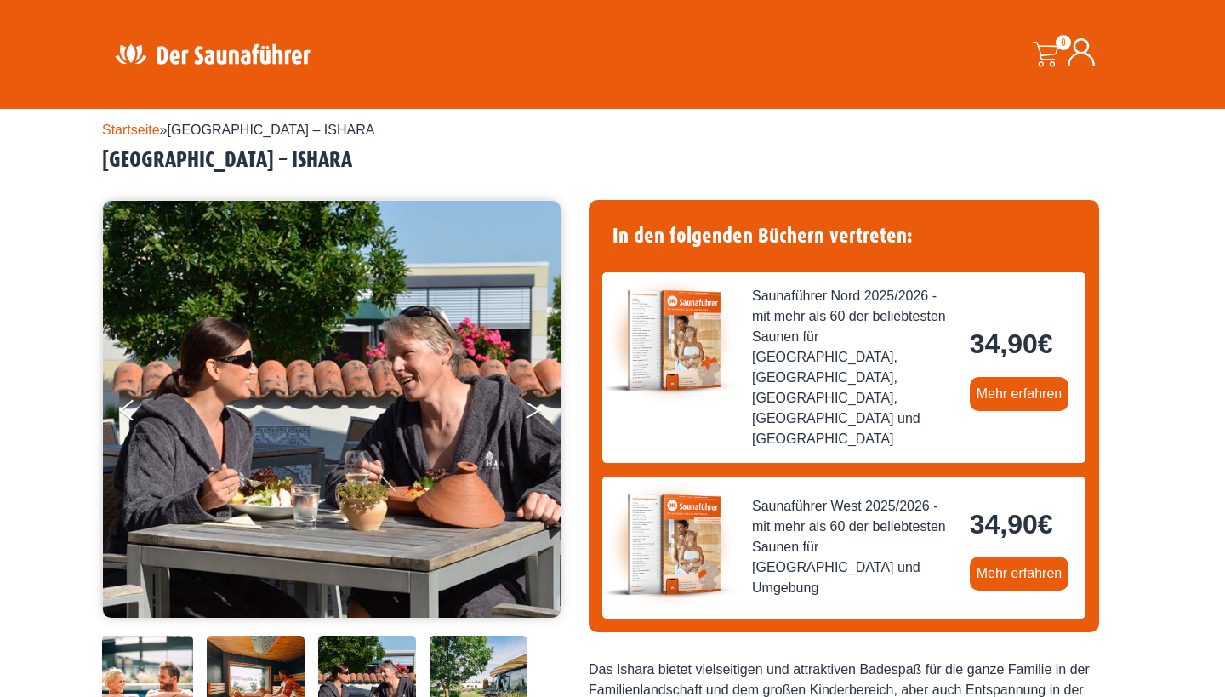
click at [536, 406] on button "Next" at bounding box center [545, 413] width 43 height 43
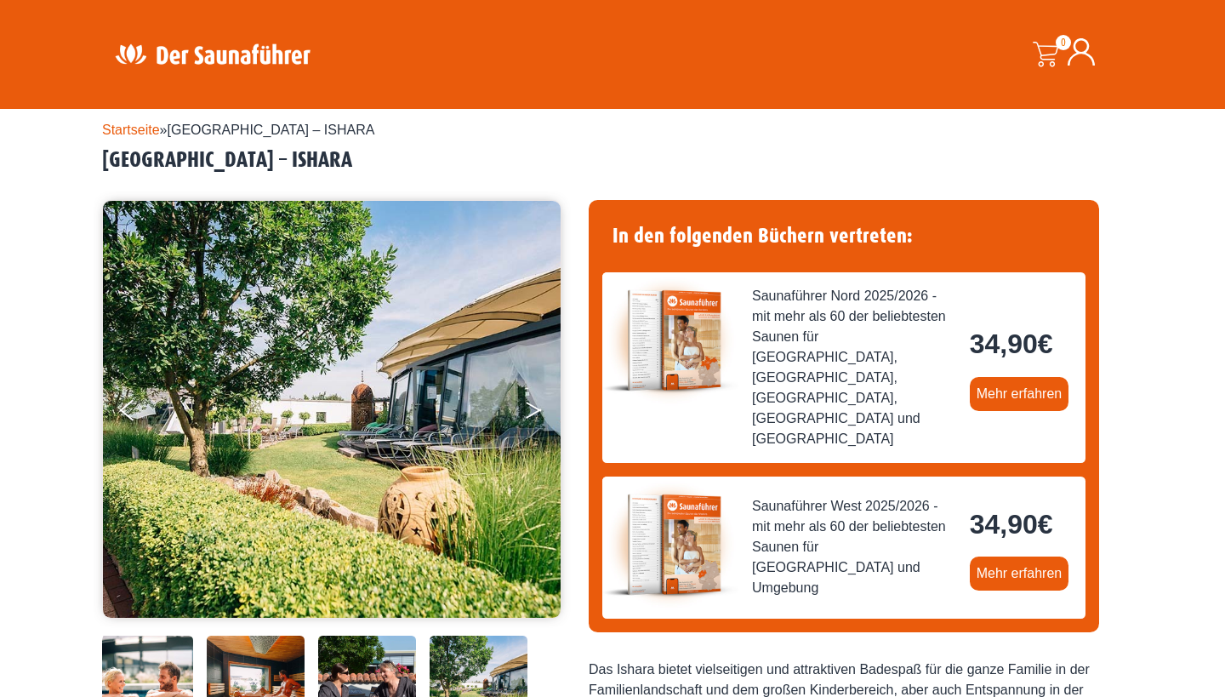
click at [536, 406] on button "Next" at bounding box center [545, 413] width 43 height 43
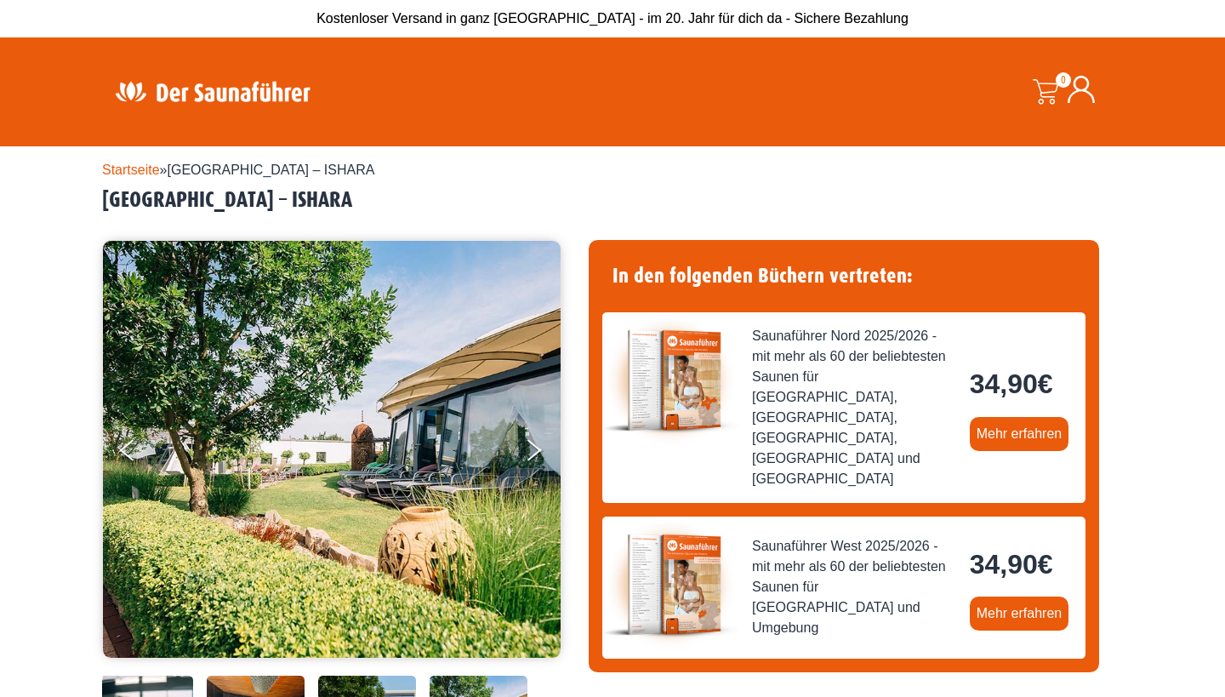
scroll to position [0, 0]
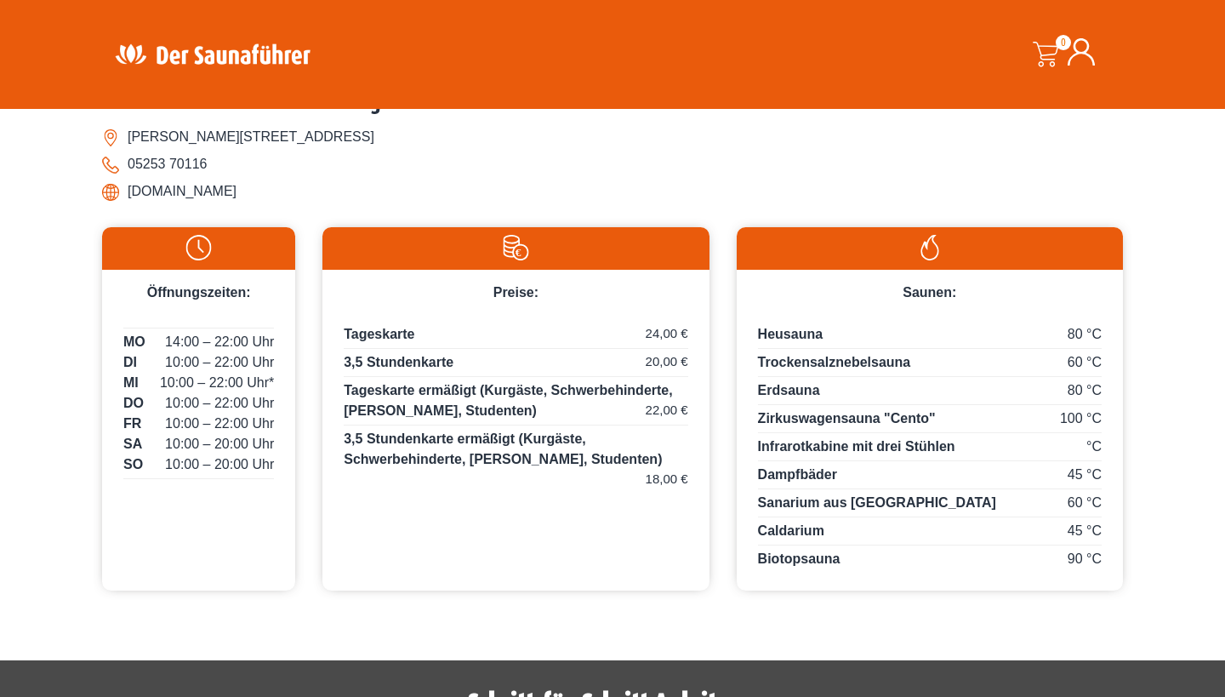
scroll to position [788, 0]
